Goal: Communication & Community: Answer question/provide support

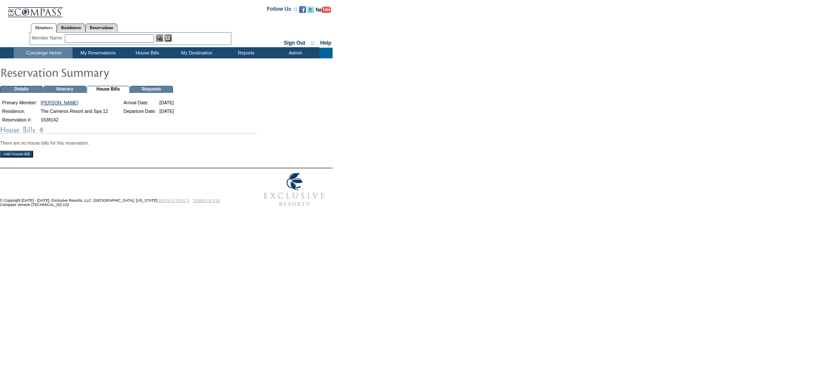
click at [9, 157] on input "Add House Bill" at bounding box center [16, 154] width 33 height 7
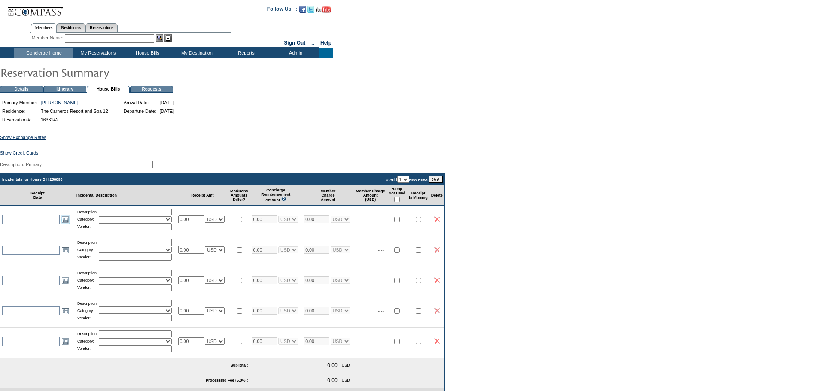
click at [65, 224] on link "Open the calendar popup." at bounding box center [65, 219] width 9 height 9
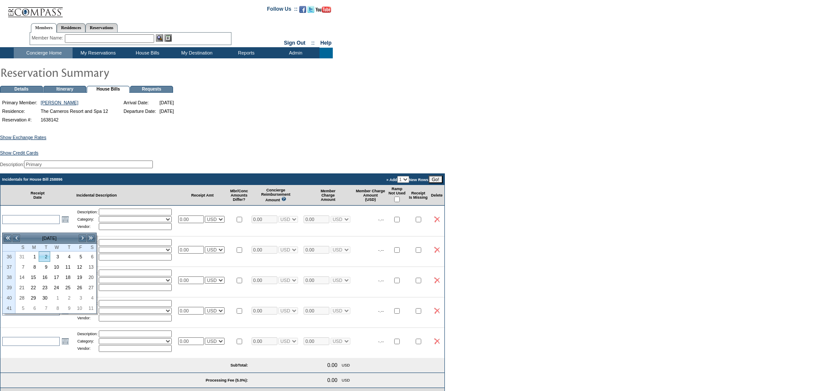
click at [45, 259] on link "2" at bounding box center [44, 256] width 11 height 9
type input "[DATE]"
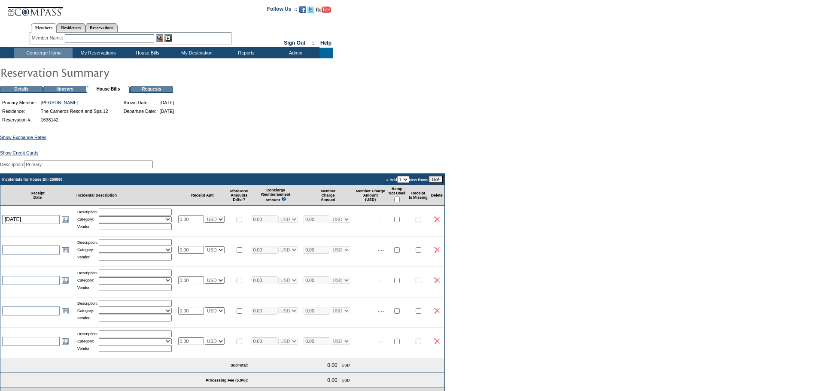
click at [118, 216] on input "text" at bounding box center [135, 212] width 73 height 7
type input "Groceries"
click at [117, 222] on select "Activities Additional Housekeeping Amenities Access Fee Bath Amenities Reimburs…" at bounding box center [135, 219] width 73 height 6
select select "11"
click at [102, 222] on select "Activities Additional Housekeeping Amenities Access Fee Bath Amenities Reimburs…" at bounding box center [135, 219] width 73 height 6
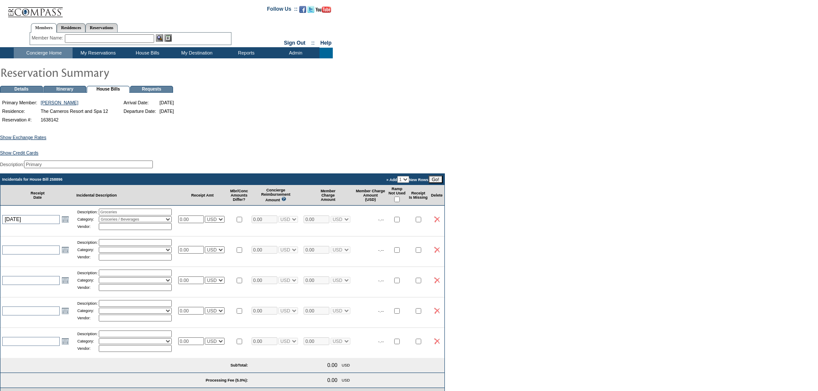
click at [122, 230] on input "text" at bounding box center [135, 226] width 73 height 7
type input "[PERSON_NAME]"
drag, startPoint x: 198, startPoint y: 227, endPoint x: 157, endPoint y: 224, distance: 41.3
click at [157, 224] on tr "[DATE] [DATE] Open the calendar popup. << < [DATE] > >> S M T W T F S 36 31 1 2…" at bounding box center [222, 219] width 444 height 27
type input "76.46"
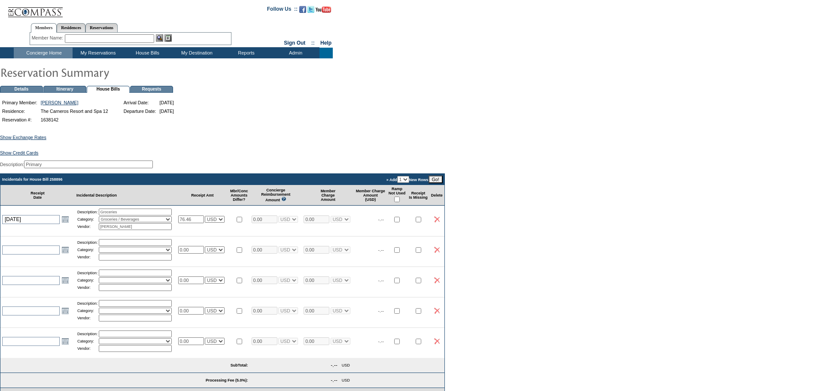
type input "76.46"
select select "1"
type input "76.46"
select select "1"
click at [400, 202] on input "checkbox" at bounding box center [397, 200] width 6 height 6
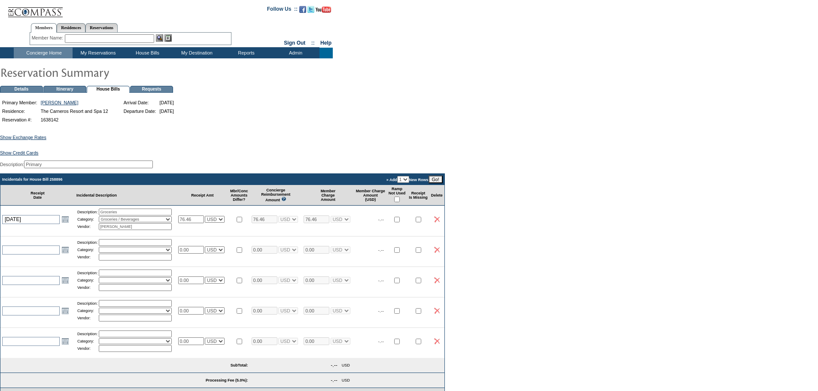
checkbox input "true"
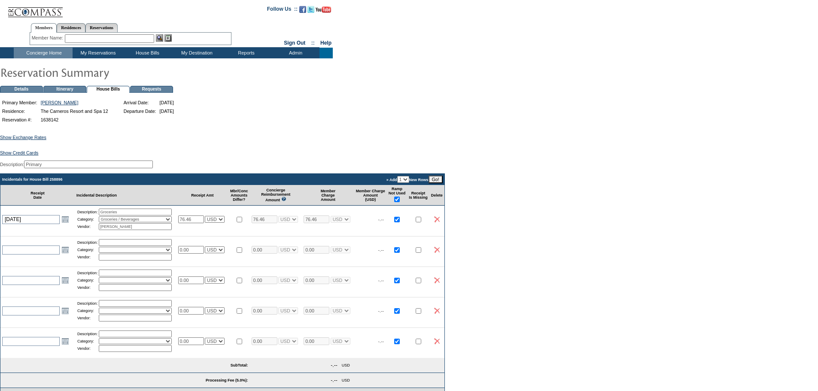
checkbox input "true"
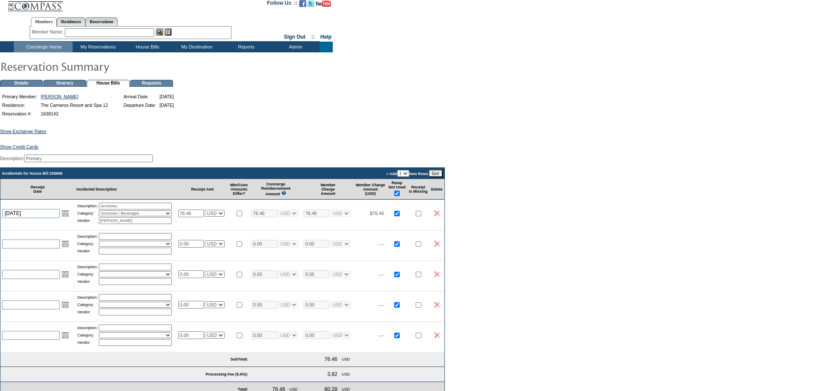
scroll to position [187, 0]
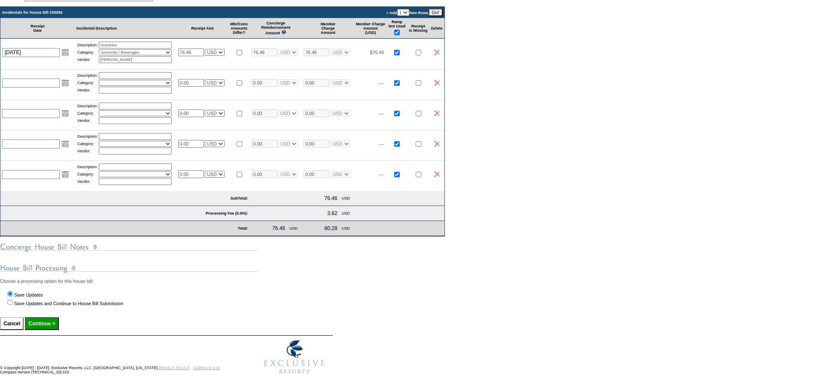
click at [45, 322] on input "Continue >" at bounding box center [41, 323] width 33 height 13
type input "Processing..."
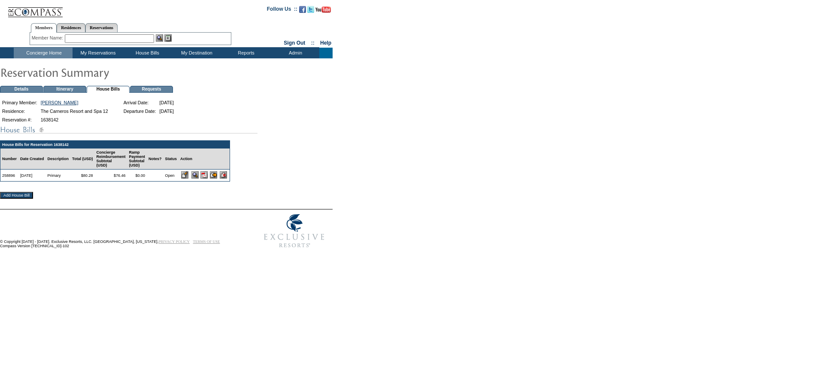
click at [208, 179] on img at bounding box center [204, 174] width 7 height 7
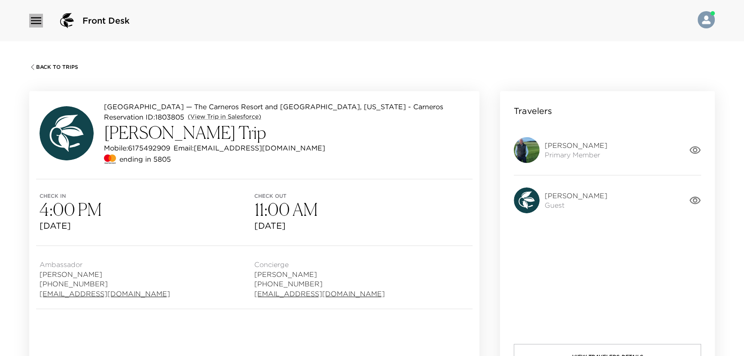
click at [39, 21] on icon "button" at bounding box center [36, 21] width 14 height 14
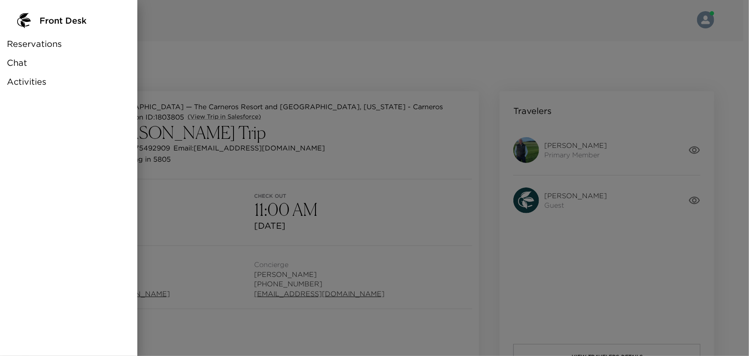
click at [53, 45] on span "Reservations" at bounding box center [34, 44] width 55 height 12
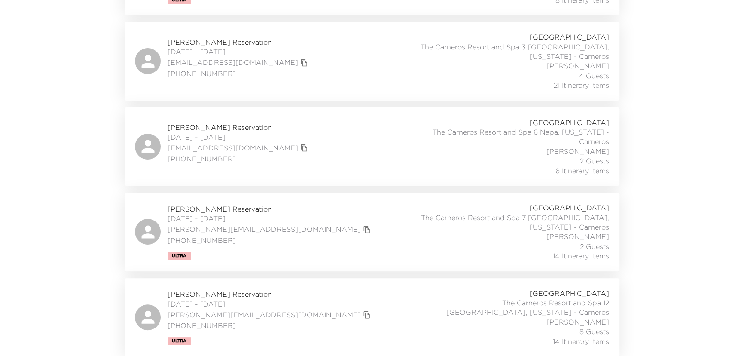
scroll to position [9, 0]
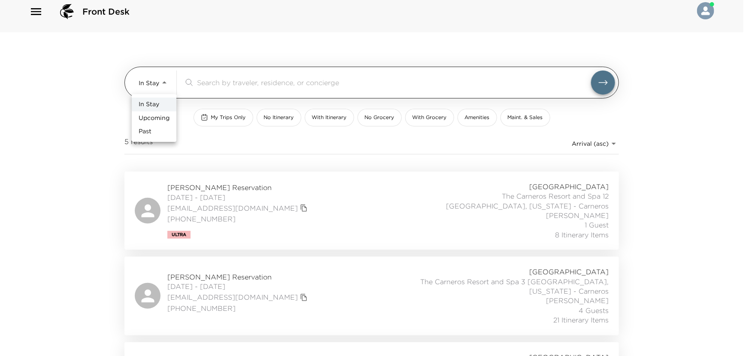
click at [165, 82] on body "Front Desk In Stay In-Stay ​ My Trips Only No Itinerary With Itinerary No Groce…" at bounding box center [374, 169] width 749 height 356
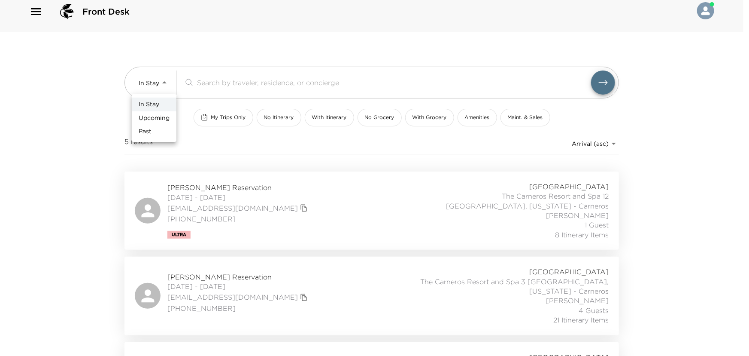
click at [161, 119] on span "Upcoming" at bounding box center [154, 118] width 31 height 9
type input "Upcoming"
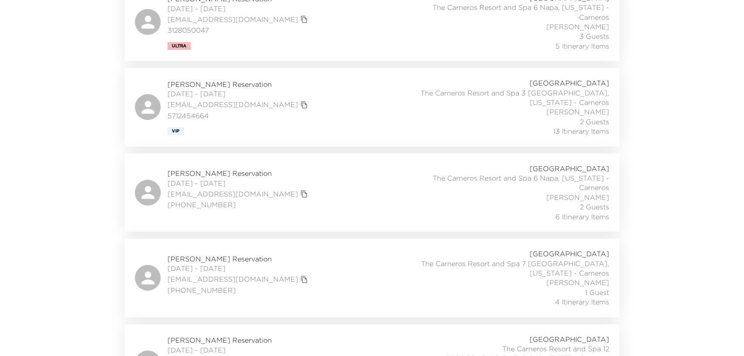
scroll to position [87, 0]
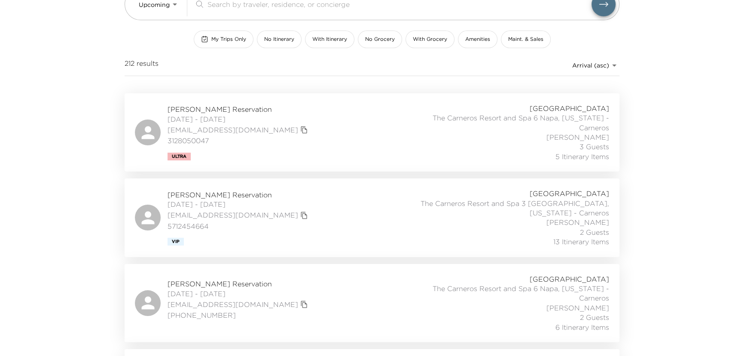
click at [310, 133] on div "Chad Robins Reservation 09/03/2025 - 09/05/2025 crobins@adaptivebiotech.com 312…" at bounding box center [372, 132] width 474 height 58
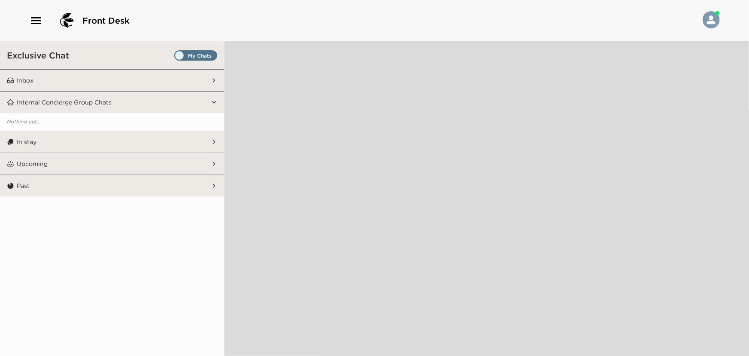
click at [64, 79] on button "Inbox" at bounding box center [112, 80] width 197 height 21
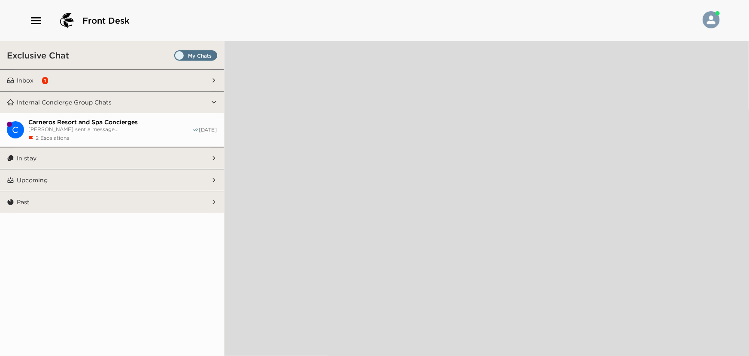
click at [46, 73] on button "Inbox 1" at bounding box center [112, 80] width 197 height 21
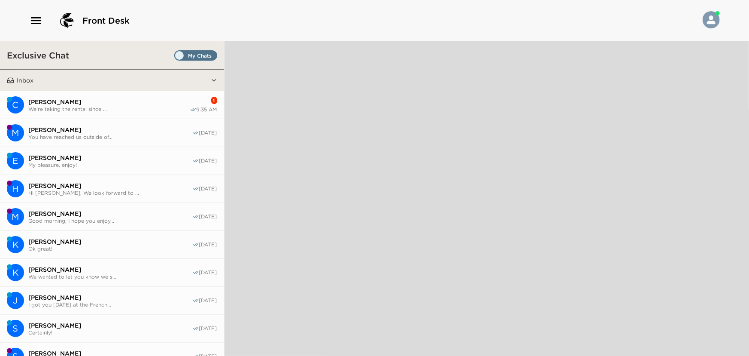
click at [57, 99] on span "Cindy Bartos" at bounding box center [108, 102] width 161 height 8
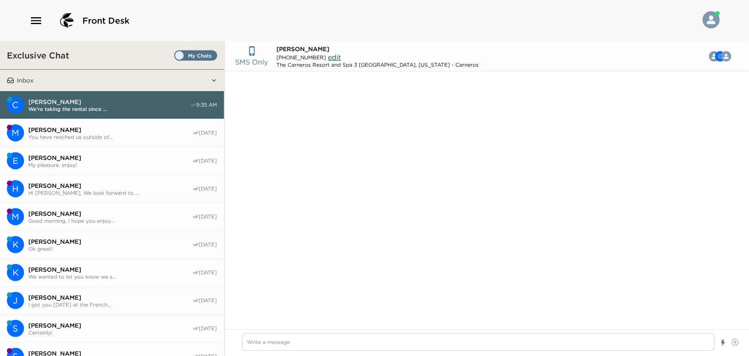
scroll to position [679, 0]
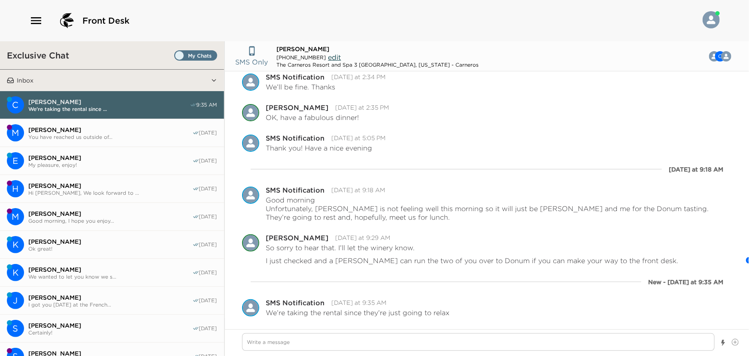
click at [63, 159] on span "Eric Greenstein" at bounding box center [110, 158] width 164 height 8
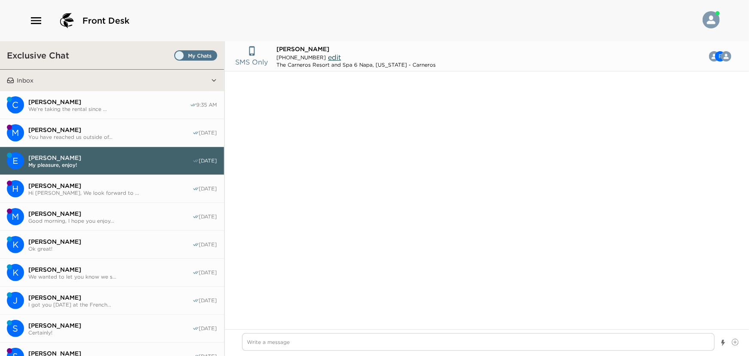
scroll to position [645, 0]
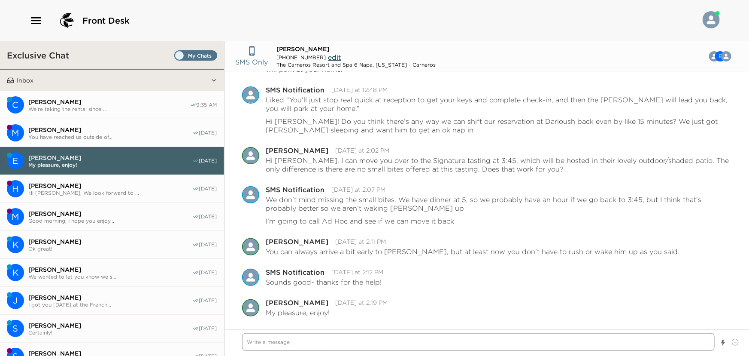
click at [275, 339] on textarea "Write a message" at bounding box center [478, 342] width 473 height 18
type textarea "x"
type textarea "H"
type textarea "x"
type textarea "Ho"
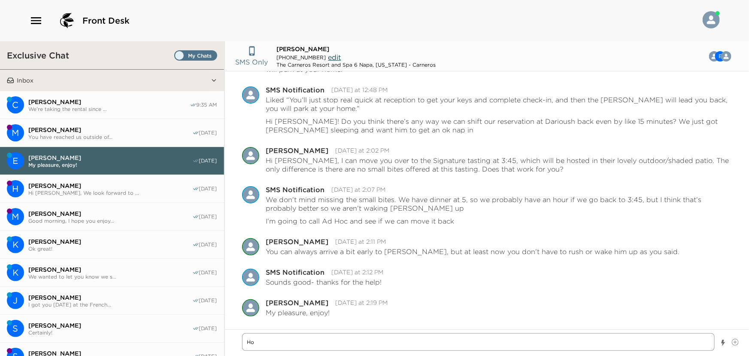
type textarea "x"
type textarea "Hop"
type textarea "x"
type textarea "Hope"
type textarea "x"
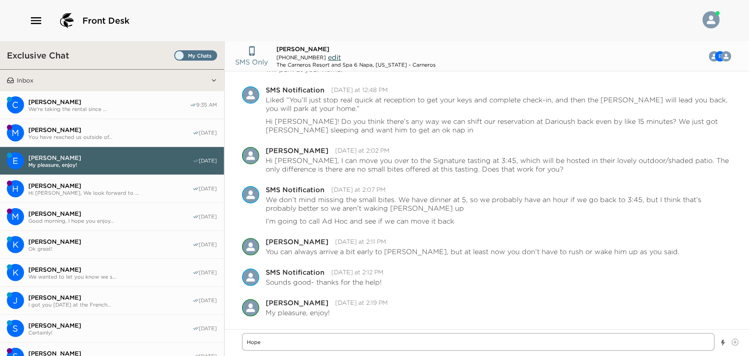
type textarea "Hope"
type textarea "x"
type textarea "Hope y"
type textarea "x"
type textarea "Hope yo"
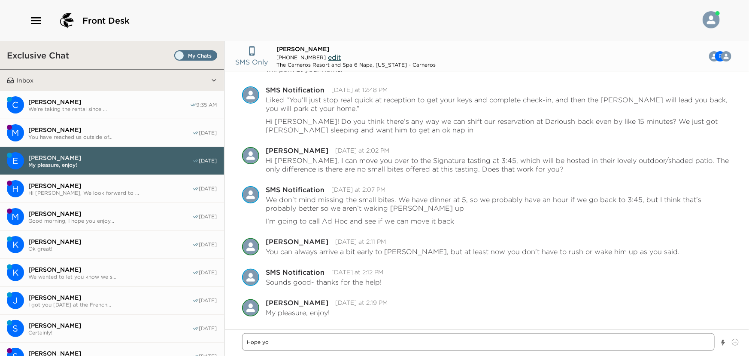
type textarea "x"
type textarea "Hope you"
type textarea "x"
type textarea "Hope you"
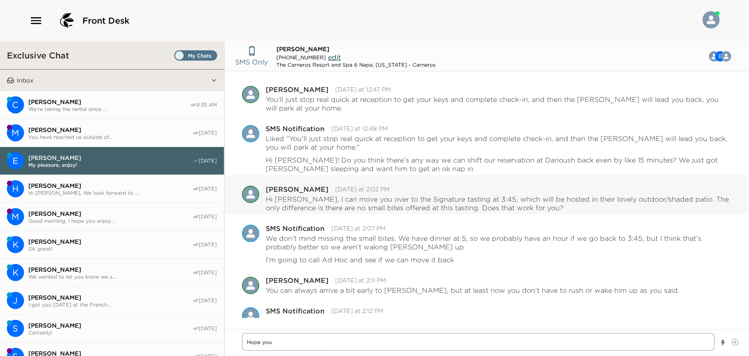
scroll to position [644, 0]
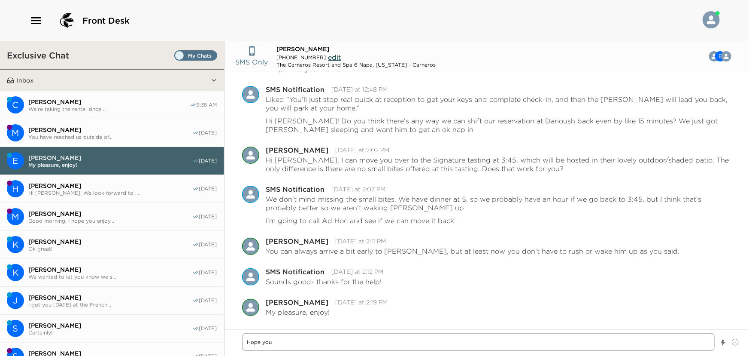
type textarea "x"
type textarea "Hope you a"
type textarea "x"
type textarea "Hope you ar"
type textarea "x"
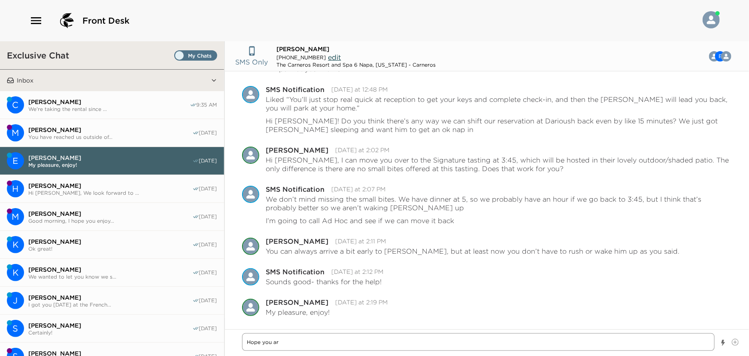
type textarea "Hope you are"
type textarea "x"
type textarea "Hope you are"
type textarea "x"
type textarea "Hope you are e"
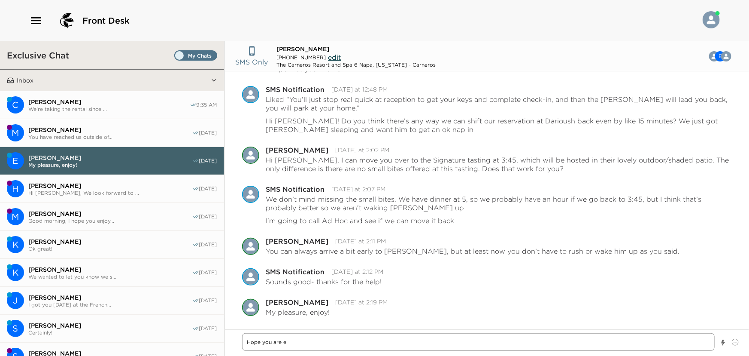
type textarea "x"
type textarea "Hope you are en"
type textarea "x"
type textarea "Hope you are enj"
type textarea "x"
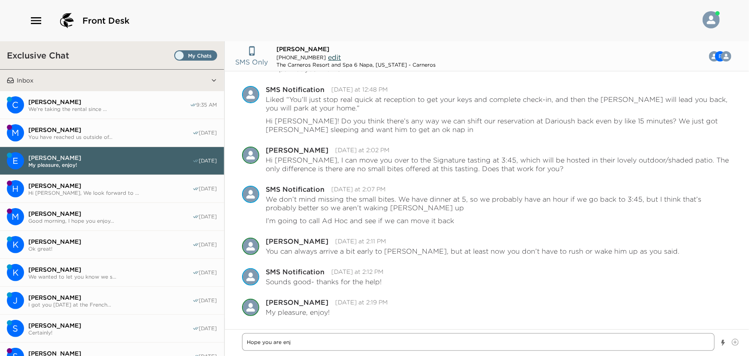
type textarea "Hope you are enjo"
type textarea "x"
type textarea "Hope you are enjoy"
type textarea "x"
type textarea "Hope you are enjoyi"
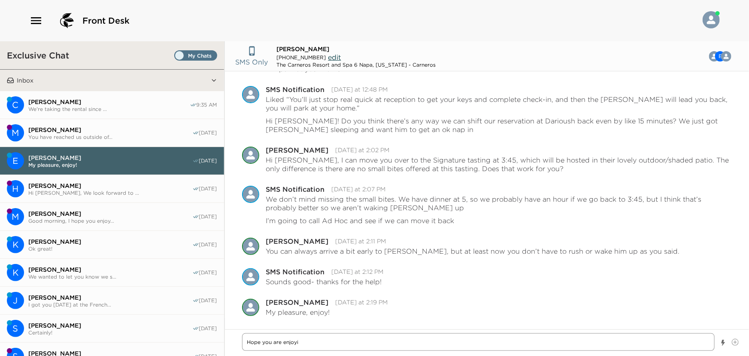
type textarea "x"
type textarea "Hope you are enjoyin"
type textarea "x"
type textarea "Hope you are enjoyin"
type textarea "x"
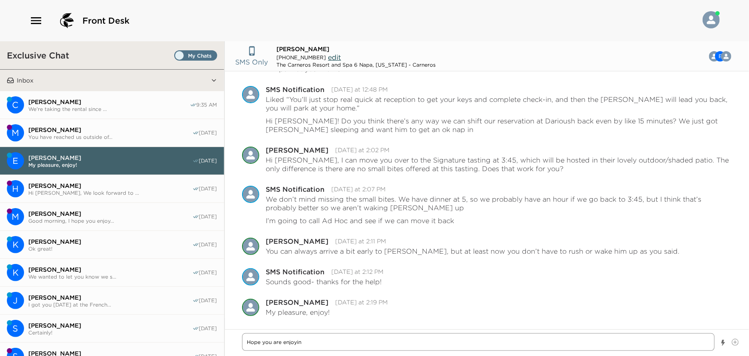
type textarea "Hope you are enjoyin"
type textarea "x"
type textarea "Hope you are enjoying"
type textarea "x"
type textarea "Hope you are enjoying"
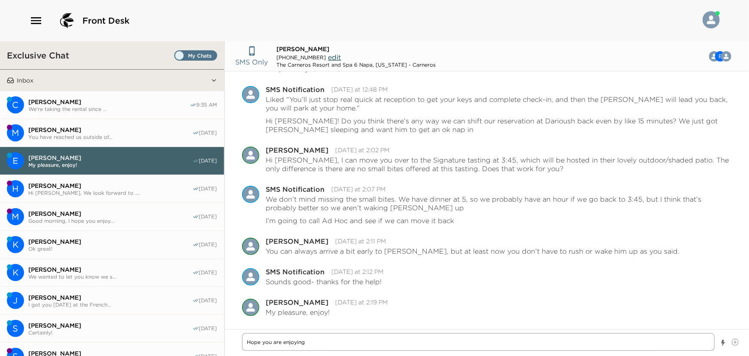
type textarea "x"
type textarea "Hope you are enjoying y"
type textarea "x"
type textarea "Hope you are enjoying yo"
type textarea "x"
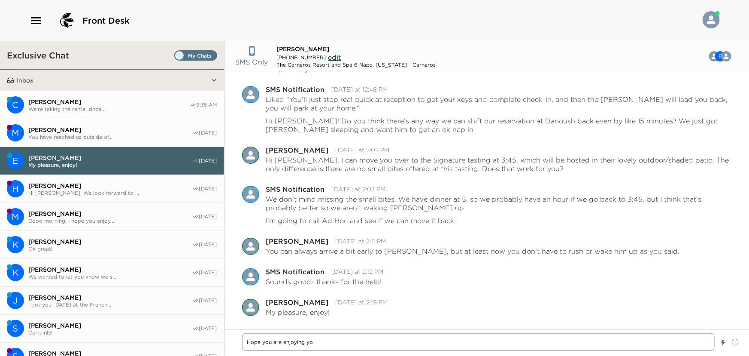
type textarea "Hope you are enjoying you"
type textarea "x"
type textarea "Hope you are enjoying your"
type textarea "x"
type textarea "Hope you are enjoying your"
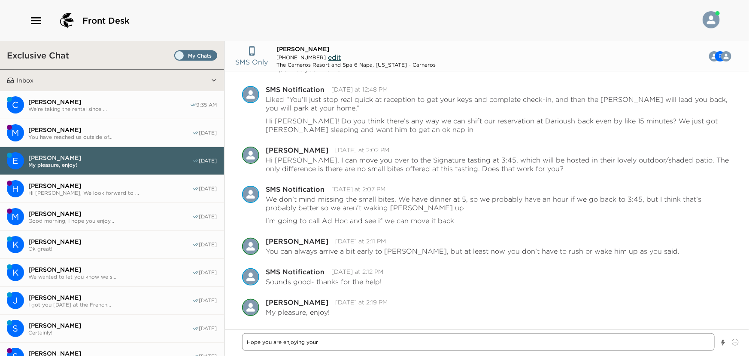
type textarea "x"
type textarea "Hope you are enjoying your s"
type textarea "x"
type textarea "Hope you are enjoying your st"
type textarea "x"
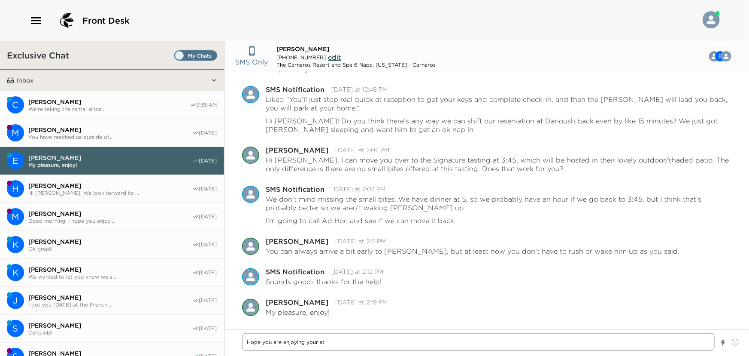
type textarea "Hope you are enjoying your sta"
type textarea "x"
type textarea "Hope you are enjoying your stay"
type textarea "x"
type textarea "Hope you are enjoying your stay"
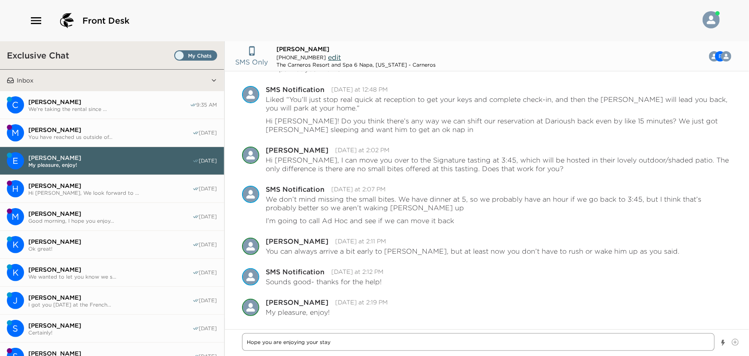
type textarea "x"
type textarea "Hope you are enjoying your stay s"
type textarea "x"
type textarea "Hope you are enjoying your stay so"
type textarea "x"
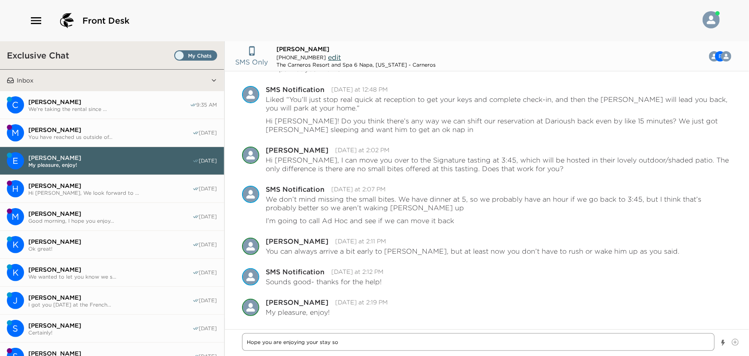
type textarea "Hope you are enjoying your stay so"
type textarea "x"
type textarea "Hope you are enjoying your stay so f"
type textarea "x"
type textarea "Hope you are enjoying your stay so fa"
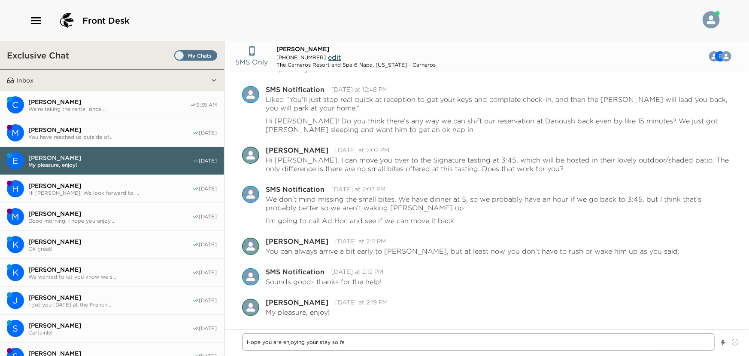
type textarea "x"
type textarea "Hope you are enjoying your stay so far"
type textarea "x"
type textarea "Hope you are enjoying your stay so far."
type textarea "x"
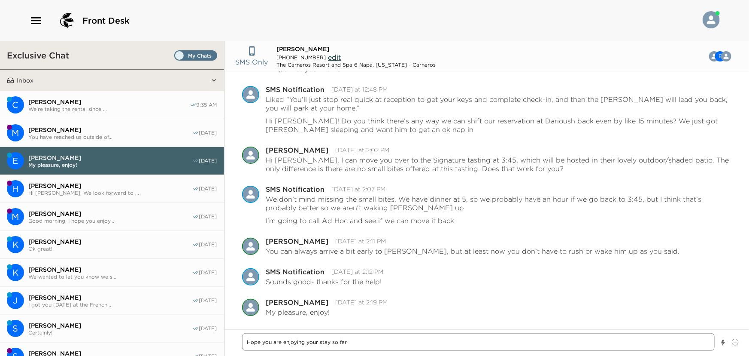
paste textarea ", we wanted to check in and see how everyone was settling in. Do you have every…"
type textarea "Hope you are enjoying your stay so far. , we wanted to check in and see how eve…"
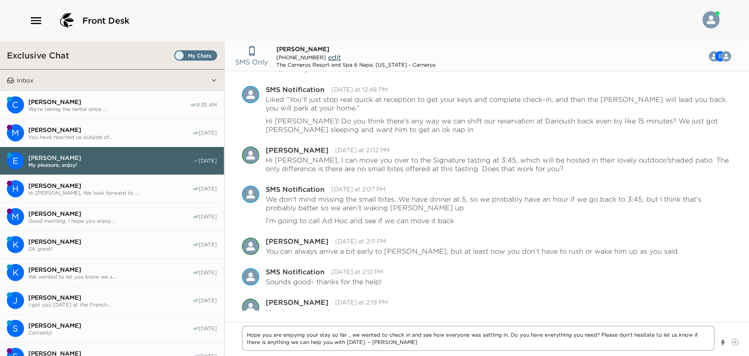
drag, startPoint x: 360, startPoint y: 335, endPoint x: 348, endPoint y: 335, distance: 12.5
click at [348, 335] on textarea "Hope you are enjoying your stay so far. , we wanted to check in and see how eve…" at bounding box center [478, 337] width 473 height 25
type textarea "x"
type textarea "Hope you are enjoying your stay so far. Iwanted to check in and see how everyon…"
type textarea "x"
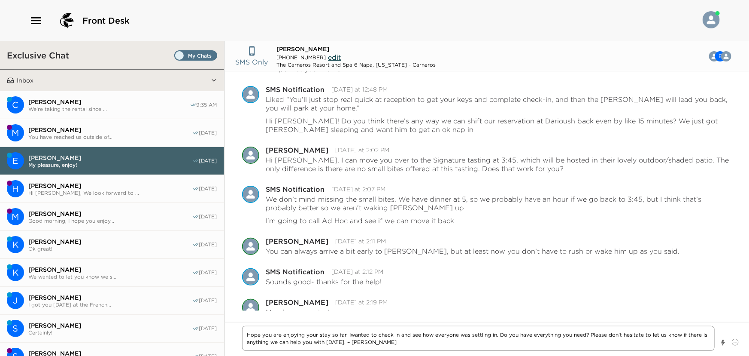
type textarea "Hope you are enjoying your stay so far. I wanted to check in and see how everyo…"
drag, startPoint x: 435, startPoint y: 334, endPoint x: 469, endPoint y: 337, distance: 34.5
click at [469, 337] on textarea "Hope you are enjoying your stay so far. I wanted to check in and see how everyo…" at bounding box center [478, 337] width 473 height 25
drag, startPoint x: 348, startPoint y: 333, endPoint x: 241, endPoint y: 334, distance: 106.9
click at [243, 334] on textarea "Hope you are enjoying your stay so far. I wanted to check in and see how everyo…" at bounding box center [478, 337] width 473 height 25
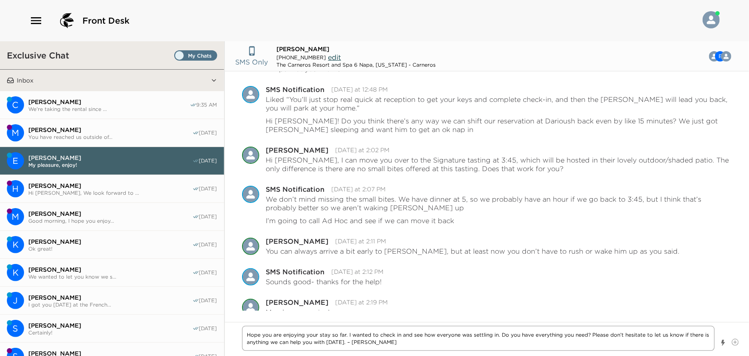
type textarea "x"
type textarea "I wanted to check in and see how everyone was settling in. Do you have everythi…"
drag, startPoint x: 335, startPoint y: 334, endPoint x: 395, endPoint y: 335, distance: 60.6
click at [395, 335] on textarea "I wanted to check in and see how everyone was settling in. Do you have everythi…" at bounding box center [478, 337] width 473 height 25
type textarea "x"
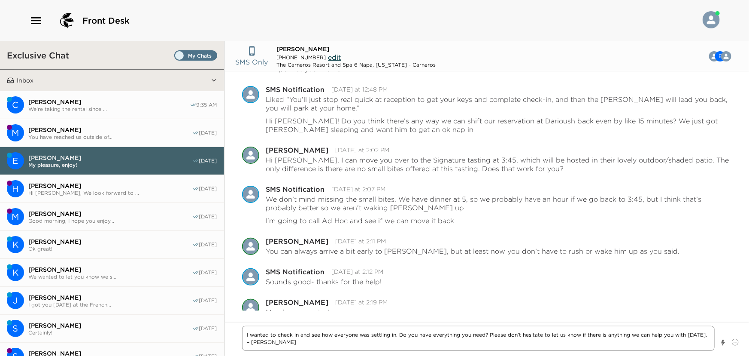
type textarea "I wanted to check in and see how y. Do you have everything you need? Please don…"
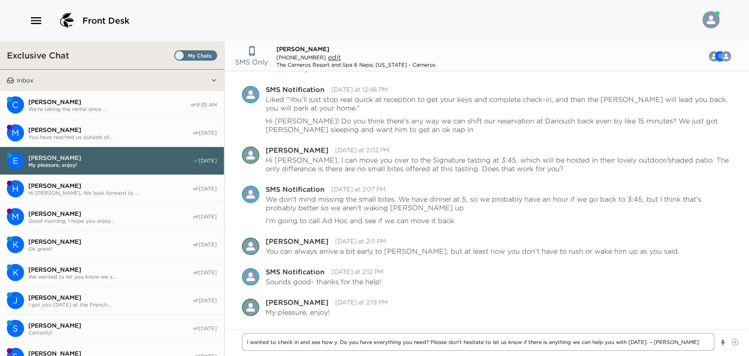
type textarea "x"
type textarea "I wanted to check in and see how yo. Do you have everything you need? Please do…"
type textarea "x"
type textarea "I wanted to check in and see how you. Do you have everything you need? Please d…"
type textarea "x"
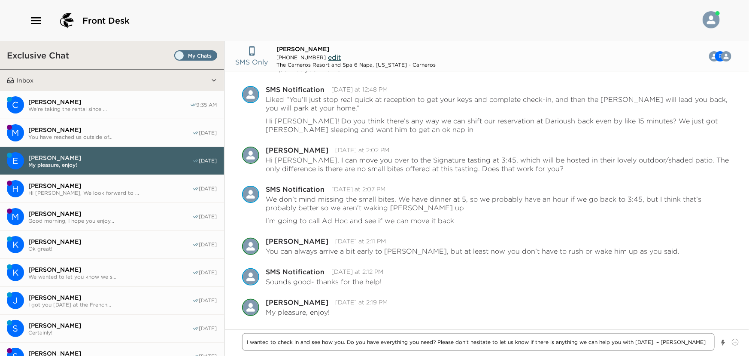
type textarea "I wanted to check in and see how you . Do you have everything you need? Please …"
type textarea "x"
type textarea "I wanted to check in and see how you w. Do you have everything you need? Please…"
type textarea "x"
type textarea "I wanted to check in and see how you we. Do you have everything you need? Pleas…"
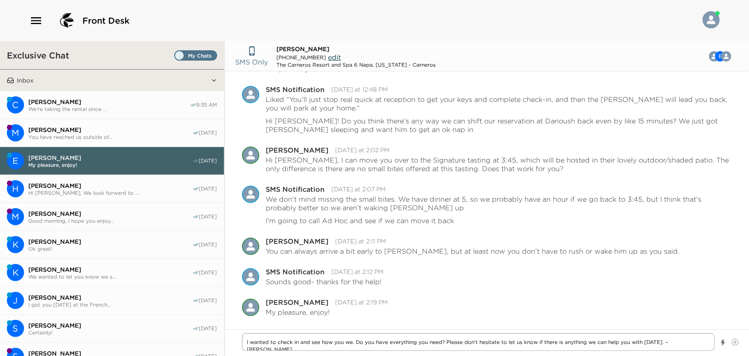
type textarea "x"
type textarea "I wanted to check in and see how you wer. Do you have everything you need? Plea…"
type textarea "x"
type textarea "I wanted to check in and see how you were. Do you have everything you need? Ple…"
type textarea "x"
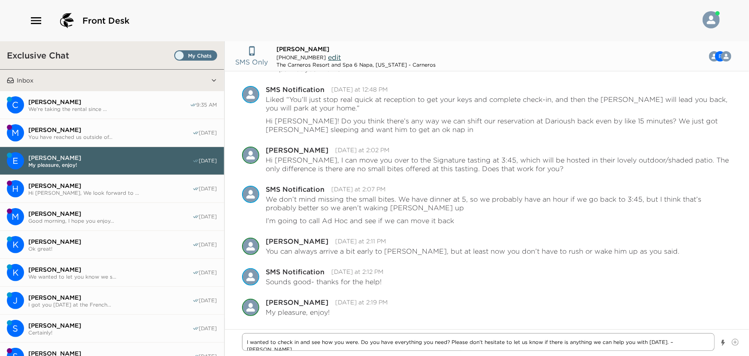
type textarea "I wanted to check in and see how you were . Do you have everything you need? Pl…"
type textarea "x"
type textarea "I wanted to check in and see how you were e. Do you have everything you need? P…"
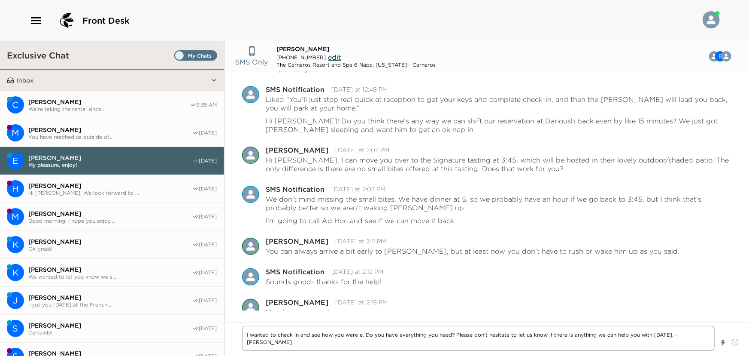
type textarea "x"
type textarea "I wanted to check in and see how you were en. Do you have everything you need? …"
type textarea "x"
type textarea "I wanted to check in and see how you were enj. Do you have everything you need?…"
type textarea "x"
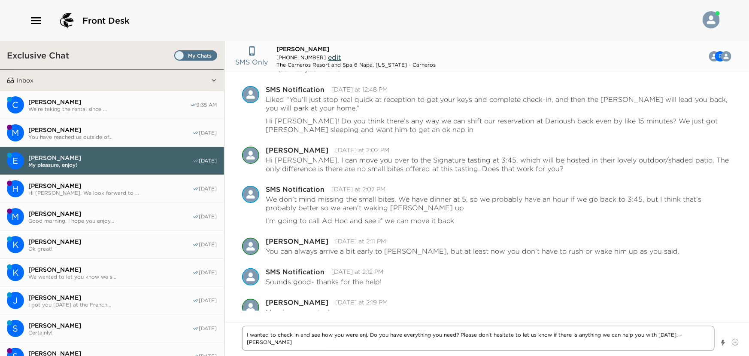
type textarea "I wanted to check in and see how you were enjo. Do you have everything you need…"
type textarea "x"
type textarea "I wanted to check in and see how you were enjoy. Do you have everything you nee…"
type textarea "x"
type textarea "I wanted to check in and see how you were enjoyi. Do you have everything you ne…"
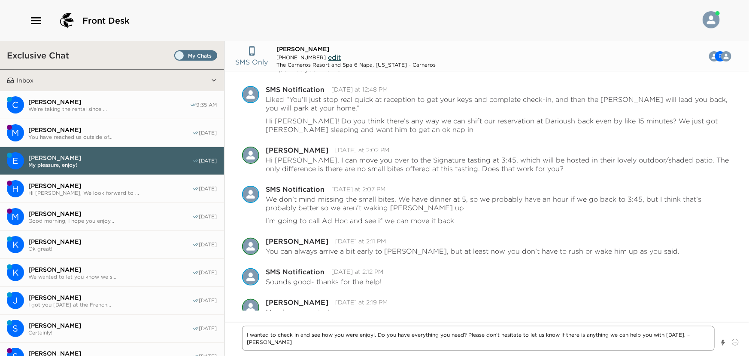
type textarea "x"
type textarea "I wanted to check in and see how you were enjoyin. Do you have everything you n…"
type textarea "x"
type textarea "I wanted to check in and see how you were enjoying. Do you have everything you …"
type textarea "x"
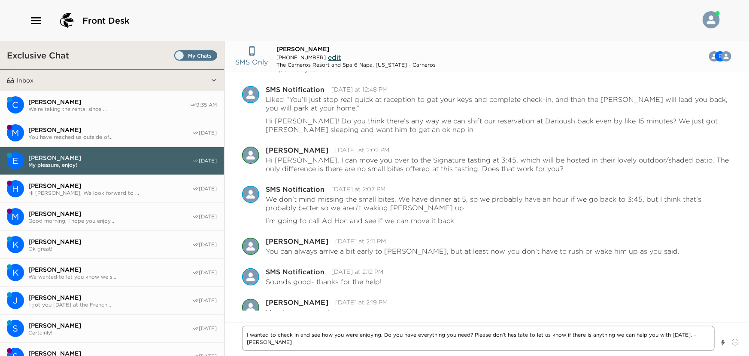
type textarea "I wanted to check in and see how you were enjoying . Do you have everything you…"
type textarea "x"
type textarea "I wanted to check in and see how you were enjoying y. Do you have everything yo…"
type textarea "x"
type textarea "I wanted to check in and see how you were enjoying yo. Do you have everything y…"
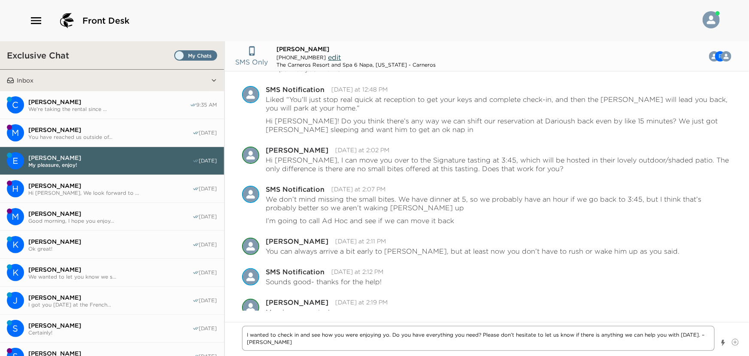
type textarea "x"
type textarea "I wanted to check in and see how you were enjoying you. Do you have everything …"
type textarea "x"
type textarea "I wanted to check in and see how you were enjoying your. Do you have everything…"
type textarea "x"
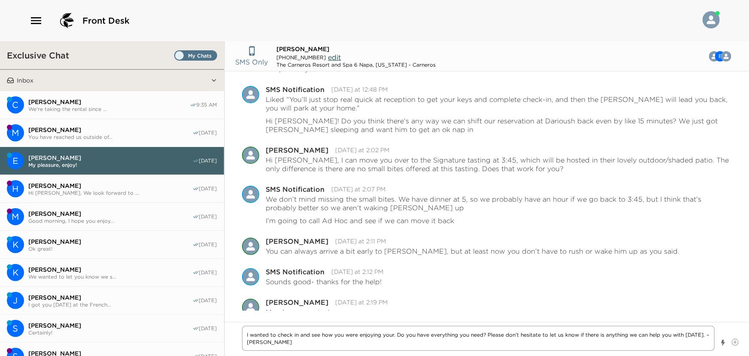
type textarea "I wanted to check in and see how you were enjoying your . Do you have everythin…"
type textarea "x"
type textarea "I wanted to check in and see how you were enjoying your s. Do you have everythi…"
type textarea "x"
type textarea "I wanted to check in and see how you were enjoying your st. Do you have everyth…"
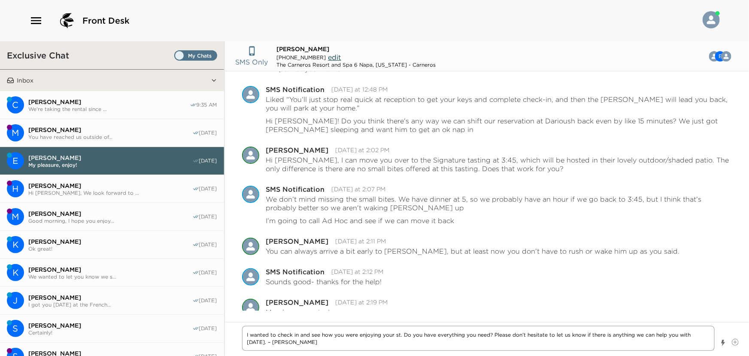
type textarea "x"
type textarea "I wanted to check in and see how you were enjoying your sta. Do you have everyt…"
type textarea "x"
type textarea "I wanted to check in and see how you were enjoying your sta . Do you have every…"
type textarea "x"
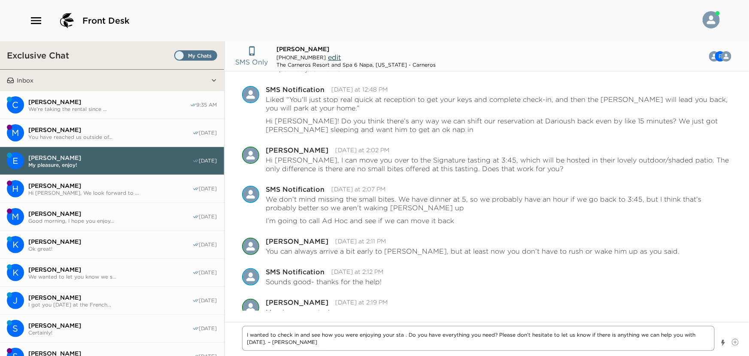
type textarea "I wanted to check in and see how you were enjoying your sta. Do you have everyt…"
type textarea "x"
type textarea "I wanted to check in and see how you were enjoying your stay. Do you have every…"
type textarea "x"
type textarea "I wanted to check in and see how you were enjoying your stay . Do you have ever…"
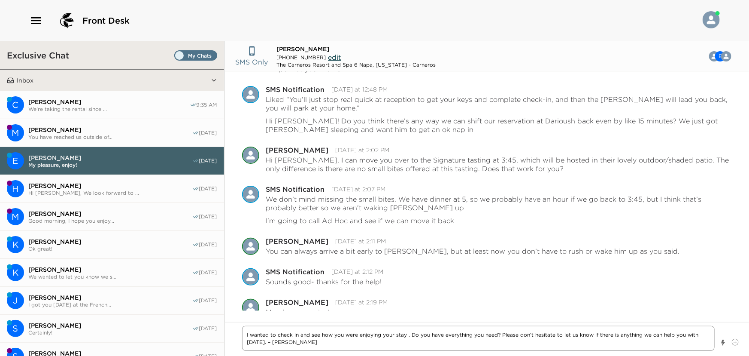
type textarea "x"
type textarea "I wanted to check in and see how you were enjoying your stay s. Do you have eve…"
type textarea "x"
type textarea "I wanted to check in and see how you were enjoying your stay so. Do you have ev…"
type textarea "x"
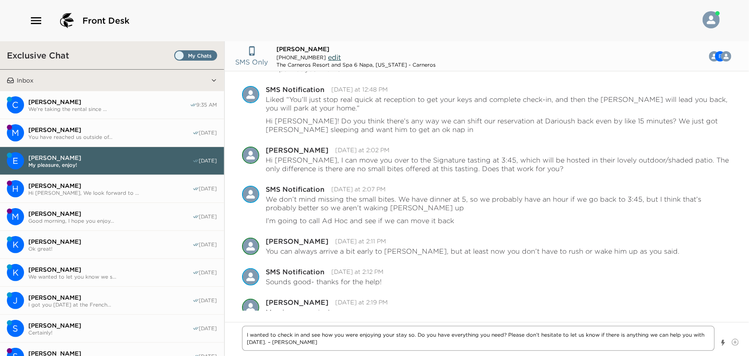
type textarea "I wanted to check in and see how you were enjoying your stay so . Do you have e…"
type textarea "x"
type textarea "I wanted to check in and see how you were enjoying your stay so f. Do you have …"
type textarea "x"
type textarea "I wanted to check in and see how you were enjoying your stay so fa. Do you have…"
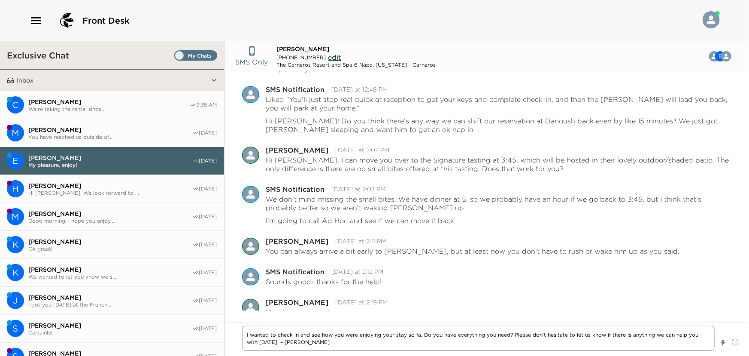
type textarea "x"
type textarea "I wanted to check in and see how you were enjoying your stay so far. Do you hav…"
click at [320, 344] on textarea "I wanted to check in and see how you were enjoying your stay so far. Do you hav…" at bounding box center [478, 337] width 473 height 25
drag, startPoint x: 656, startPoint y: 334, endPoint x: 662, endPoint y: 335, distance: 6.5
click at [663, 335] on textarea "I wanted to check in and see how you were enjoying your stay so far. Do you hav…" at bounding box center [478, 337] width 473 height 25
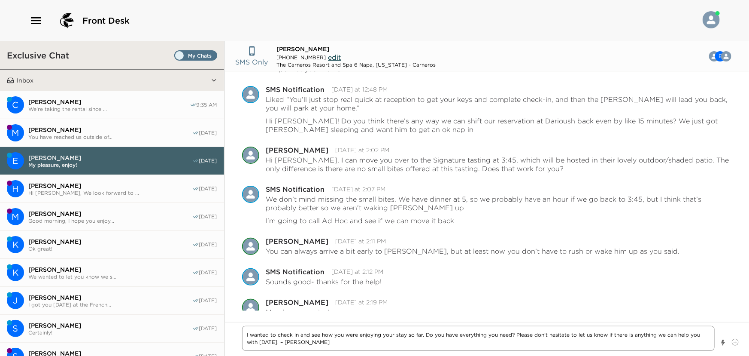
type textarea "x"
type textarea "I wanted to check in and see how you were enjoying your stay so far. Do you hav…"
click at [248, 334] on textarea "I wanted to check in and see how you were enjoying your stay so far. Do you hav…" at bounding box center [478, 337] width 473 height 25
type textarea "x"
type textarea "WI wanted to check in and see how you were enjoying your stay so far. Do you ha…"
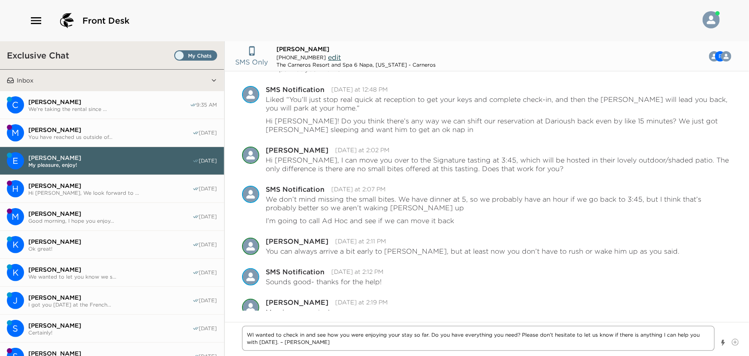
type textarea "x"
type textarea "WeI wanted to check in and see how you were enjoying your stay so far. Do you h…"
type textarea "x"
type textarea "We I wanted to check in and see how you were enjoying your stay so far. Do you …"
type textarea "x"
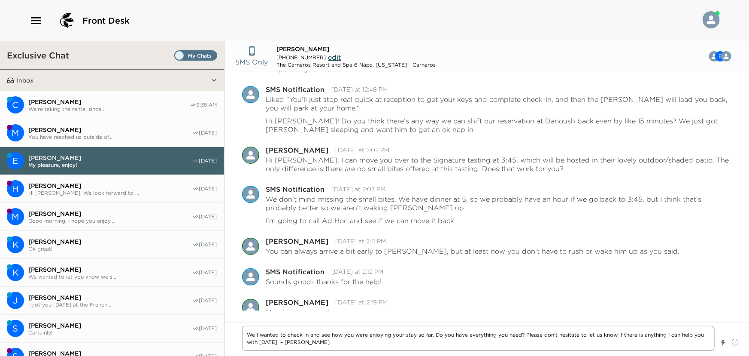
type textarea "We wanted to check in and see how you were enjoying your stay so far. Do you ha…"
type textarea "x"
type textarea "We wanted to check in and see how you were enjoying your stay so far. Do you ha…"
click at [663, 335] on textarea "We wanted to check in and see how you were enjoying your stay so far. Do you ha…" at bounding box center [478, 337] width 473 height 25
type textarea "x"
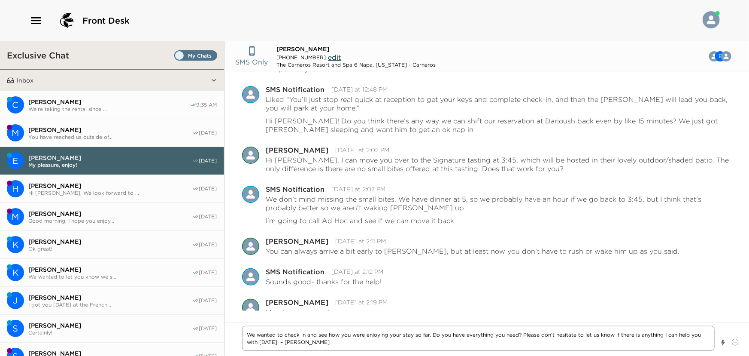
type textarea "We wanted to check in and see how you were enjoying your stay so far. Do you ha…"
type textarea "x"
type textarea "We wanted to check in and see how you were enjoying your stay so far. Do you ha…"
click at [331, 344] on textarea "We wanted to check in and see how you were enjoying your stay so far. Do you ha…" at bounding box center [478, 337] width 473 height 25
type textarea "x"
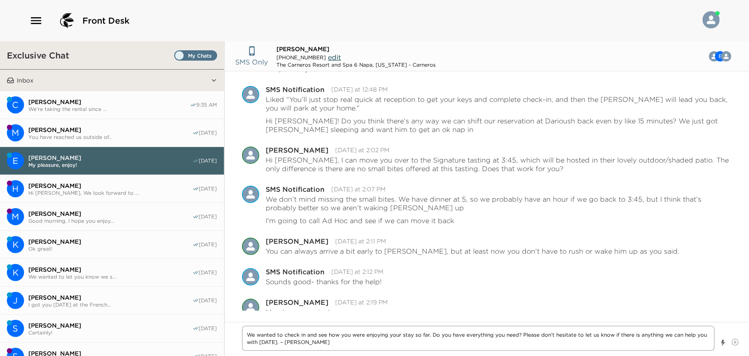
type textarea "We wanted to check in and see how you were enjoying your stay so far. Do you ha…"
type textarea "x"
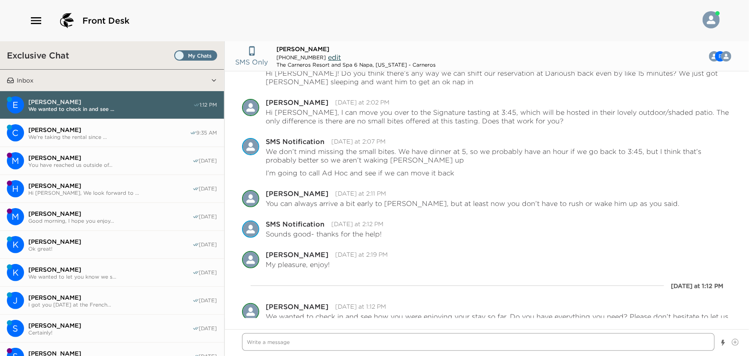
scroll to position [794, 0]
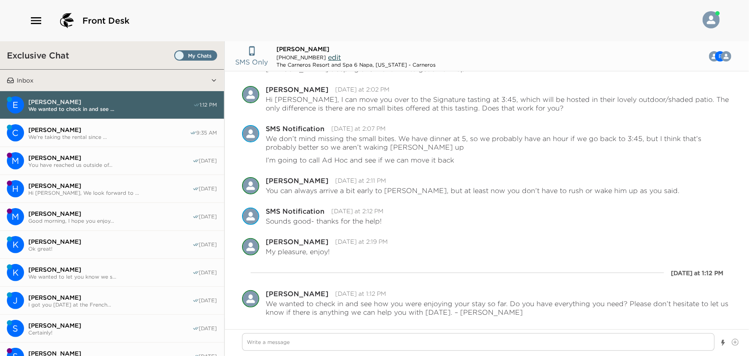
click at [57, 134] on span "We're taking the rental since ..." at bounding box center [108, 137] width 161 height 6
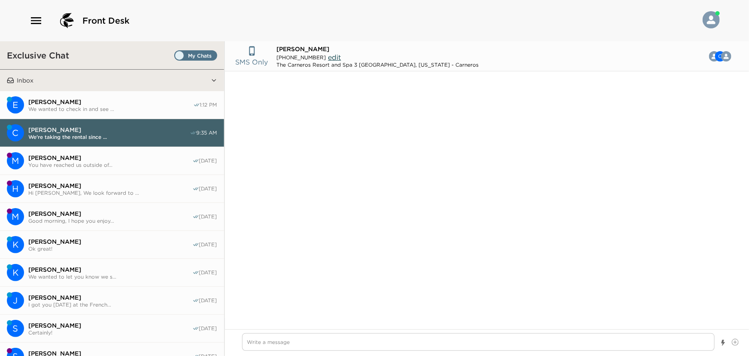
scroll to position [649, 0]
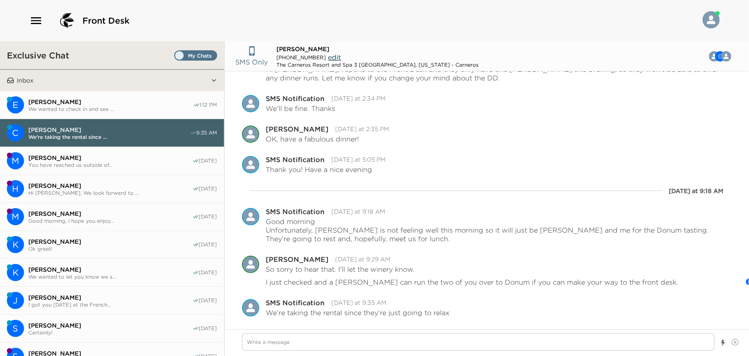
click at [44, 161] on span "You have reached us outside of..." at bounding box center [110, 164] width 164 height 6
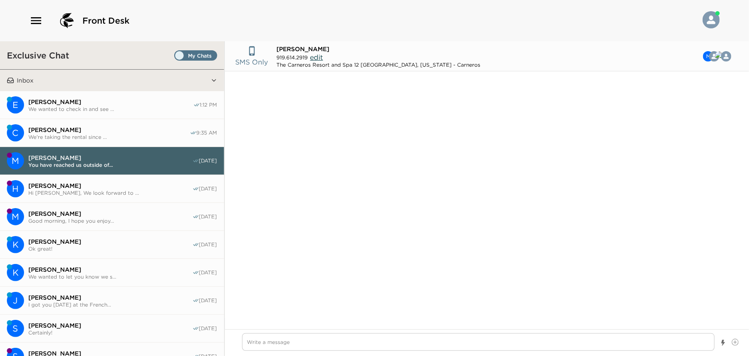
scroll to position [1448, 0]
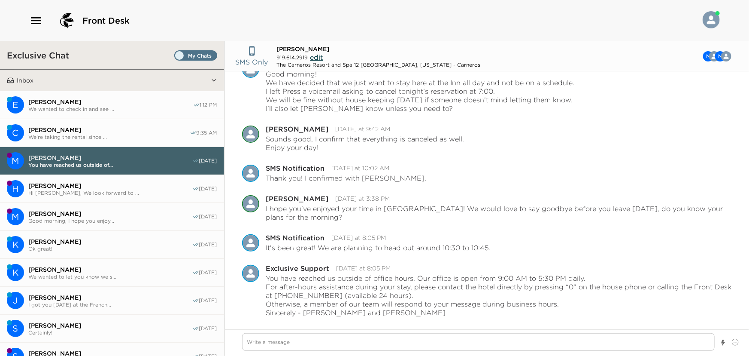
click at [50, 189] on span "Hi Howard, We look forward to ..." at bounding box center [110, 192] width 164 height 6
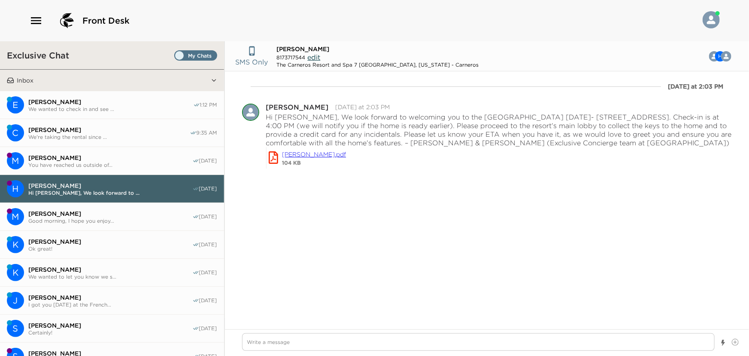
click at [62, 214] on span "Masha Fisch" at bounding box center [110, 214] width 164 height 8
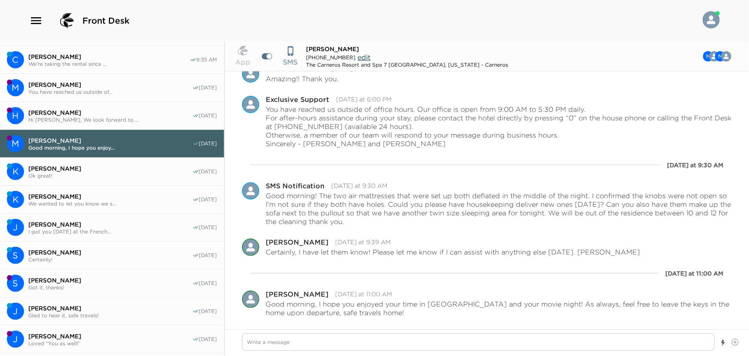
scroll to position [78, 0]
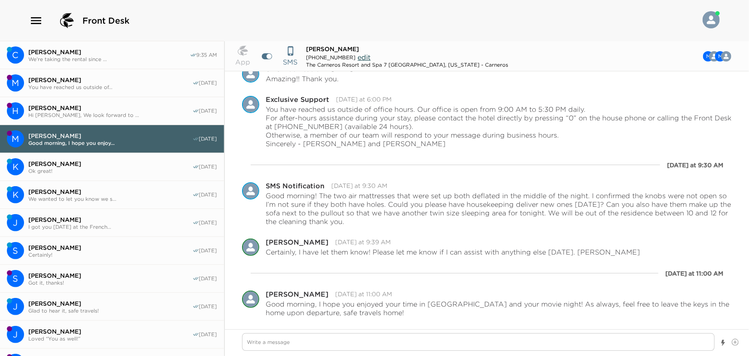
click at [66, 164] on span "Kristin Robins" at bounding box center [110, 164] width 164 height 8
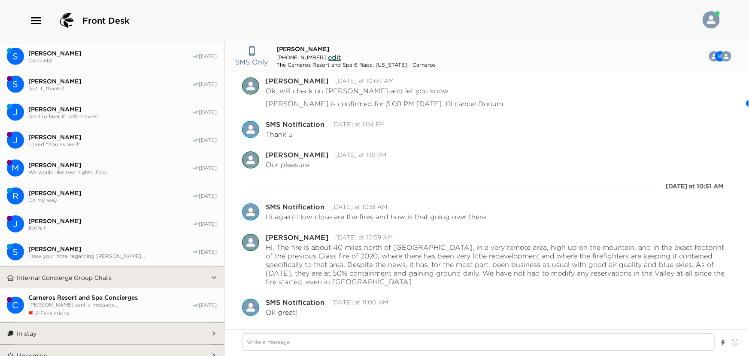
scroll to position [301, 0]
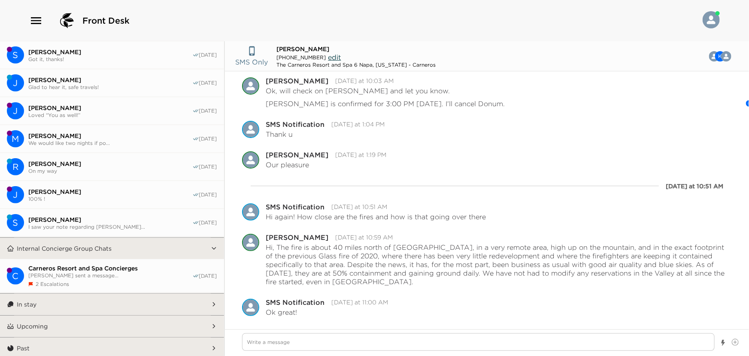
click at [82, 220] on span "Carolyn Choi" at bounding box center [110, 220] width 164 height 8
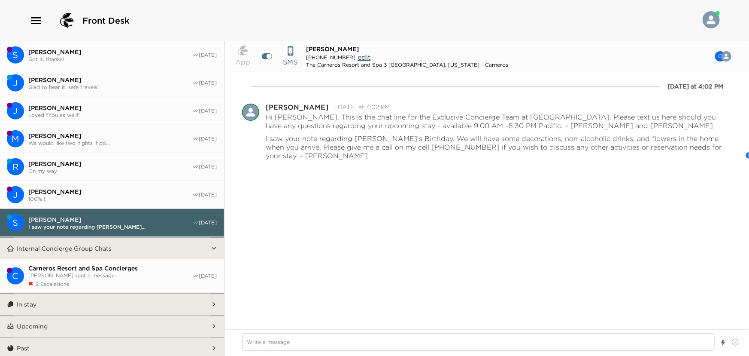
click at [68, 299] on button "In stay" at bounding box center [112, 303] width 197 height 21
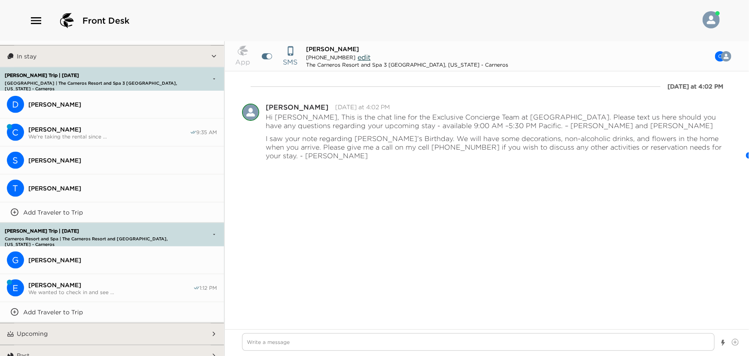
scroll to position [556, 0]
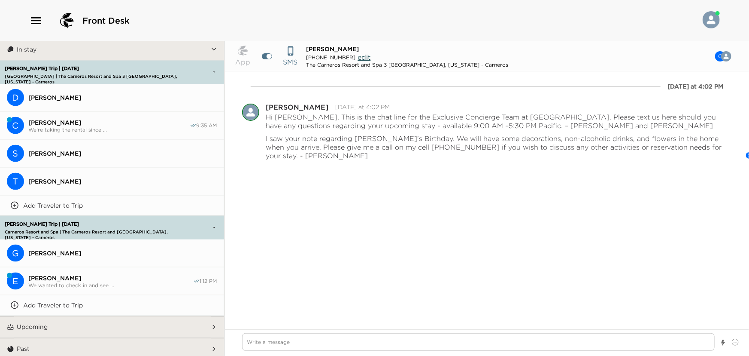
click at [75, 320] on button "Upcoming" at bounding box center [112, 326] width 197 height 21
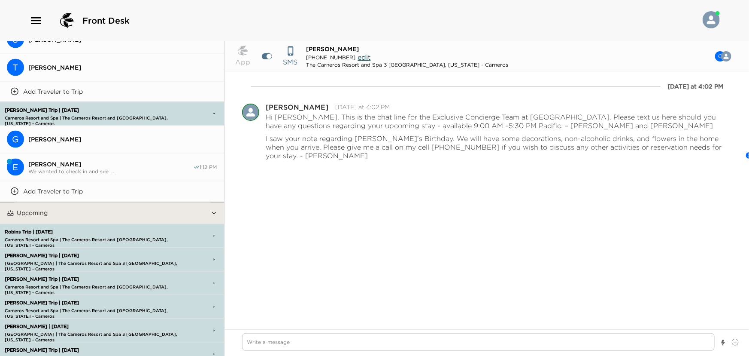
scroll to position [712, 0]
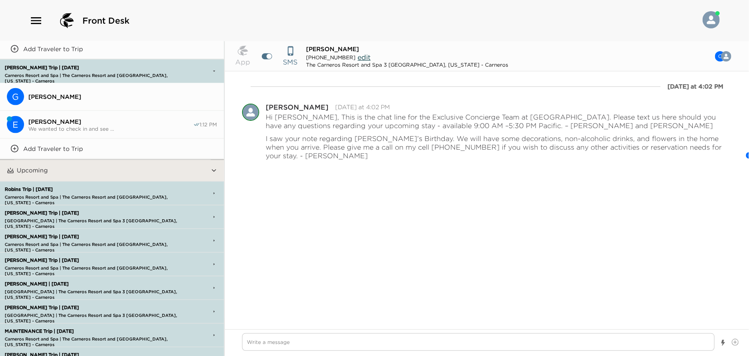
click at [73, 187] on p "Robins Trip | 09/03/25" at bounding box center [96, 190] width 186 height 6
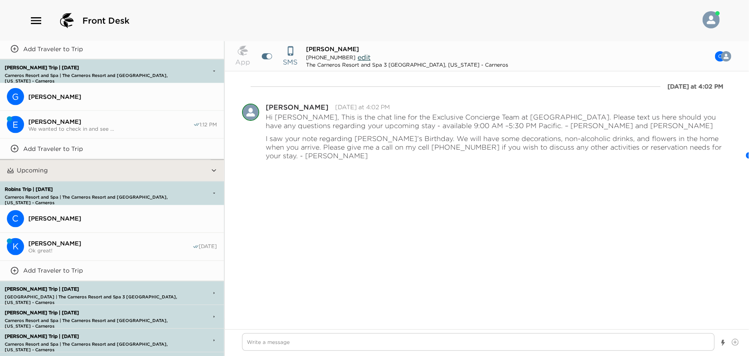
click at [67, 240] on span "Kristin Robins" at bounding box center [110, 244] width 164 height 8
type textarea "x"
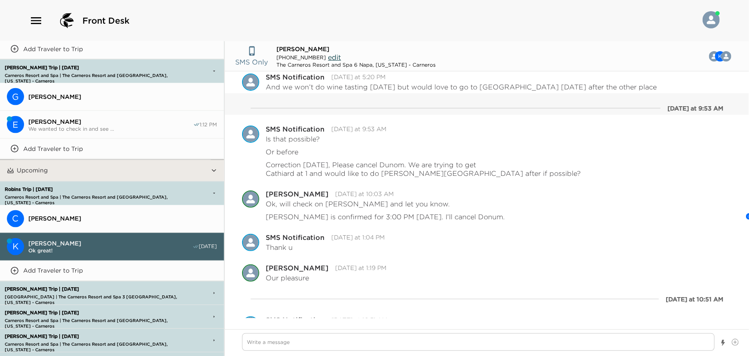
scroll to position [343, 0]
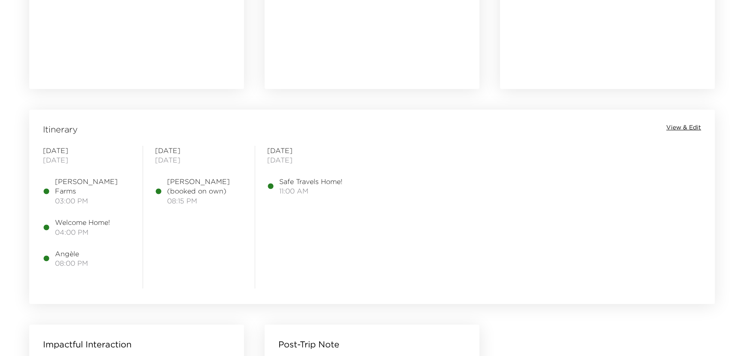
scroll to position [624, 0]
